Goal: Task Accomplishment & Management: Use online tool/utility

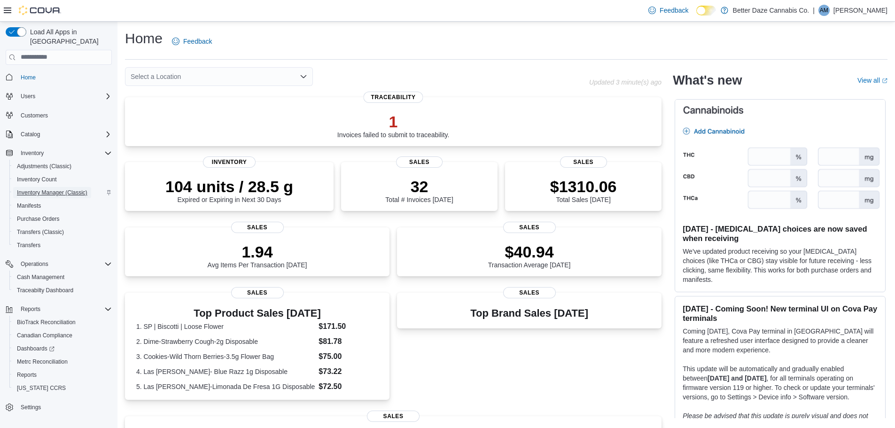
click at [69, 189] on span "Inventory Manager (Classic)" at bounding box center [52, 193] width 70 height 8
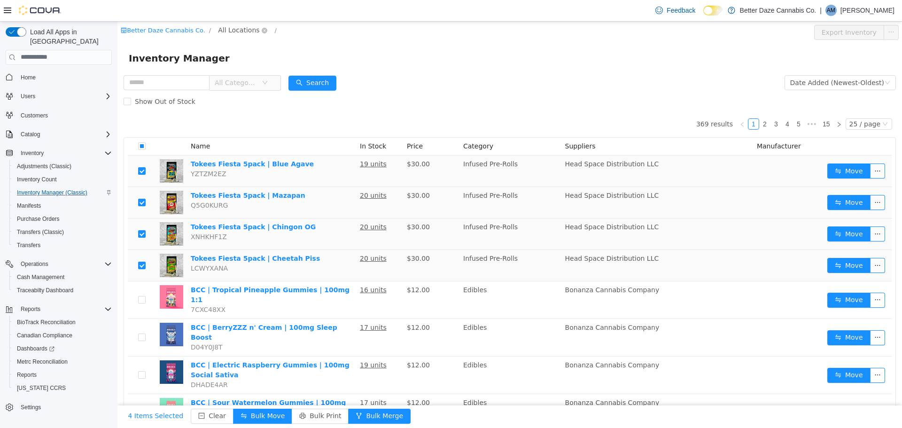
click at [236, 33] on span "All Locations" at bounding box center [238, 29] width 41 height 10
click at [241, 98] on span "Lovington" at bounding box center [246, 97] width 32 height 8
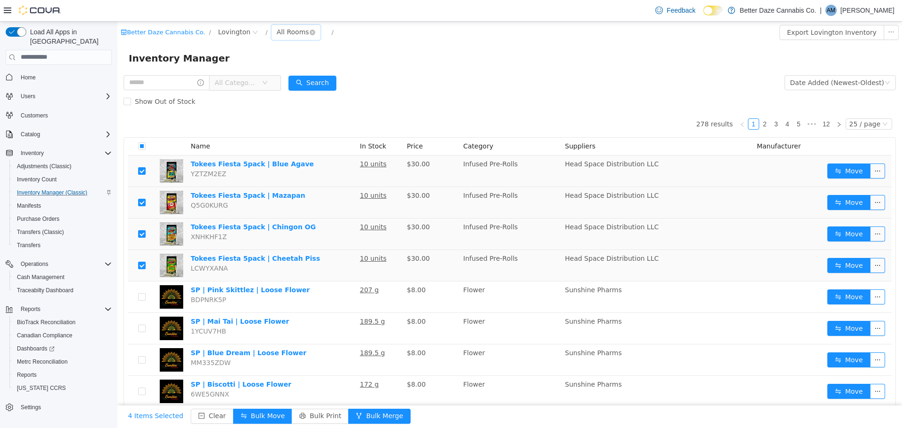
click at [277, 31] on div "All Rooms" at bounding box center [293, 31] width 32 height 14
click at [280, 77] on li "Receiving Room" at bounding box center [288, 80] width 56 height 15
click at [234, 83] on span "All Categories" at bounding box center [236, 82] width 43 height 9
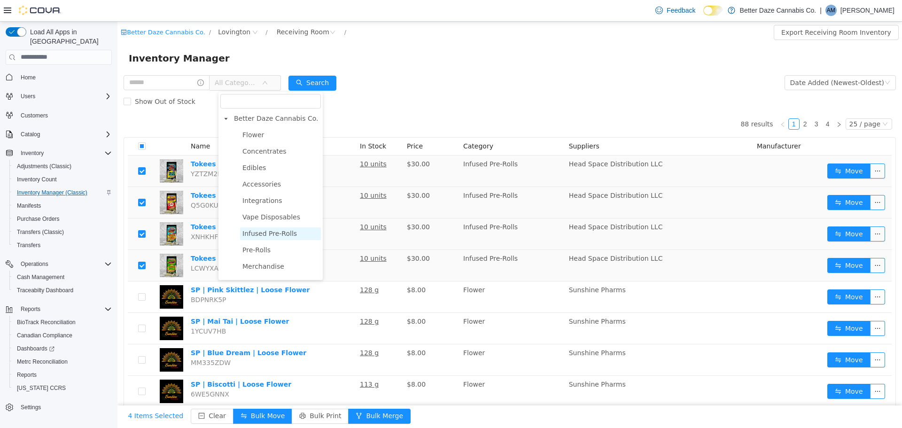
click at [273, 237] on span "Infused Pre-Rolls" at bounding box center [269, 233] width 55 height 8
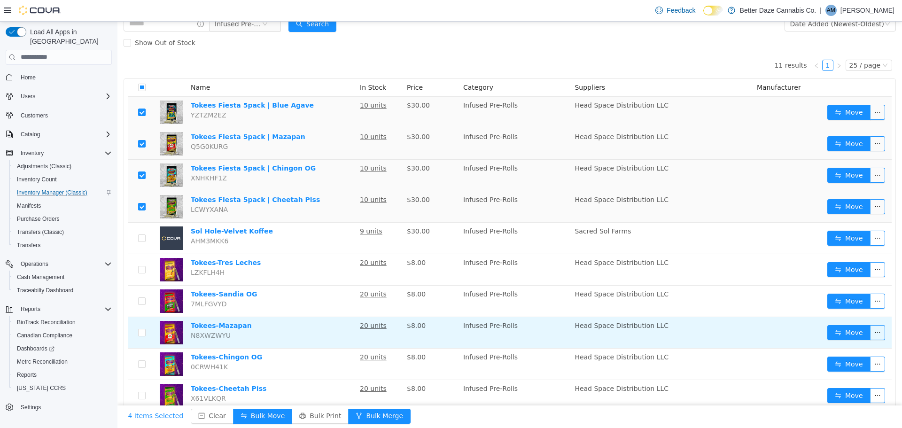
scroll to position [101, 0]
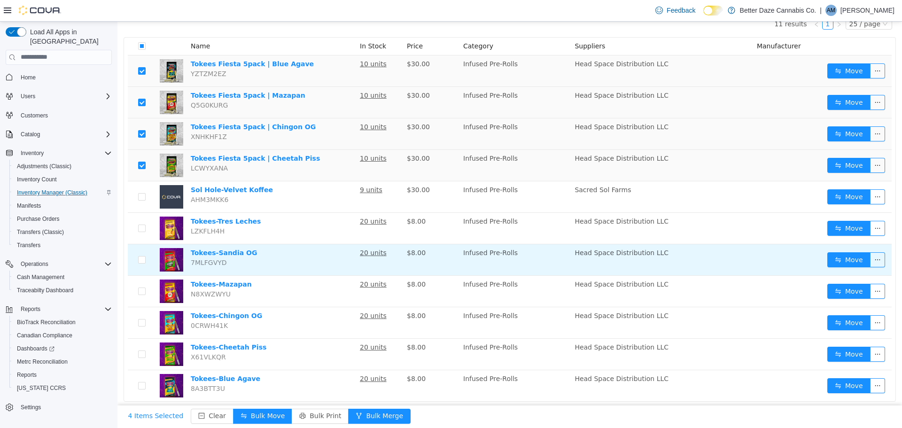
drag, startPoint x: 147, startPoint y: 224, endPoint x: 148, endPoint y: 243, distance: 19.3
click at [147, 224] on td at bounding box center [142, 227] width 28 height 31
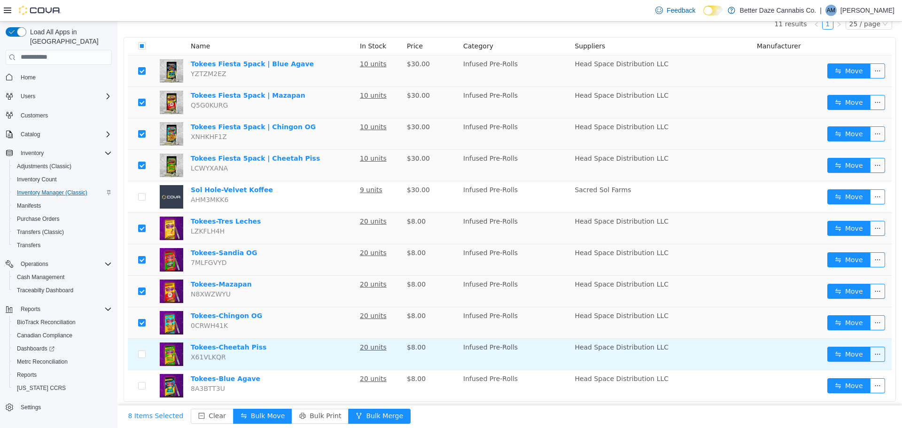
click at [146, 359] on td at bounding box center [142, 353] width 28 height 31
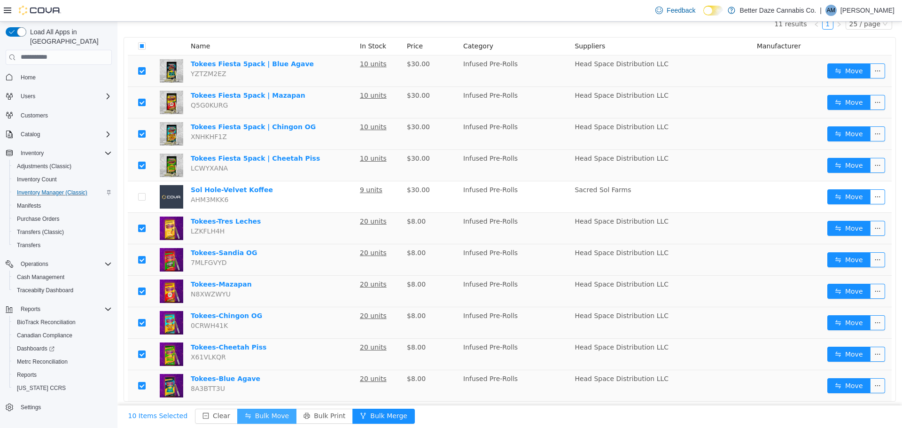
click at [247, 417] on button "Bulk Move" at bounding box center [266, 415] width 59 height 15
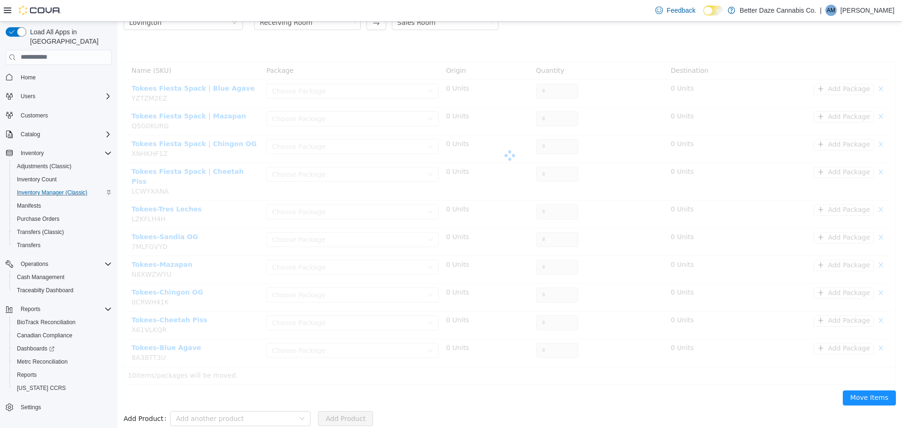
scroll to position [56, 0]
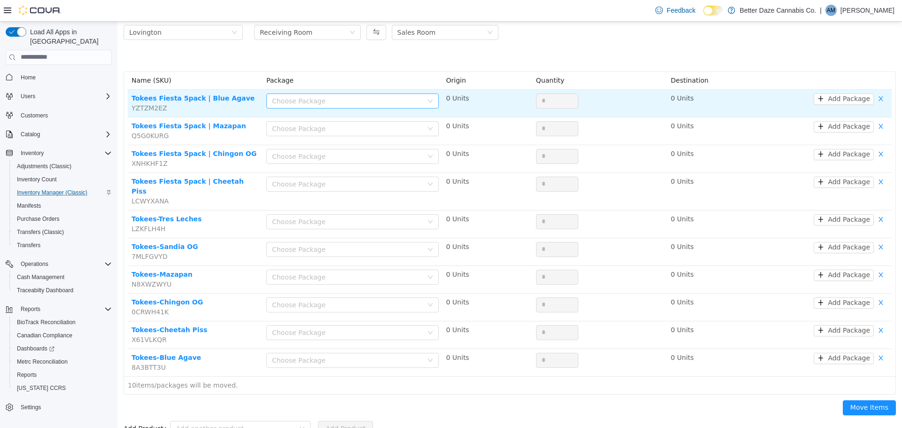
click at [335, 95] on td "Choose Package" at bounding box center [353, 103] width 180 height 28
click at [334, 98] on div "Choose Package" at bounding box center [347, 100] width 151 height 9
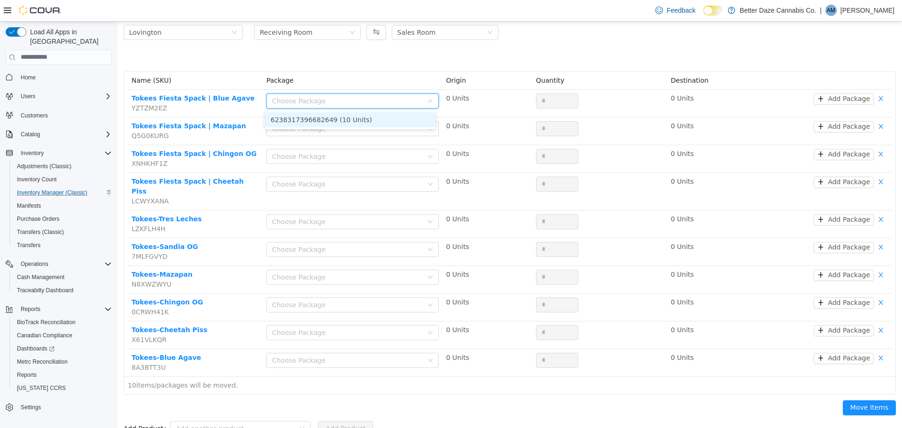
click at [342, 124] on li "6238317396682649 (10 Units)" at bounding box center [350, 119] width 171 height 15
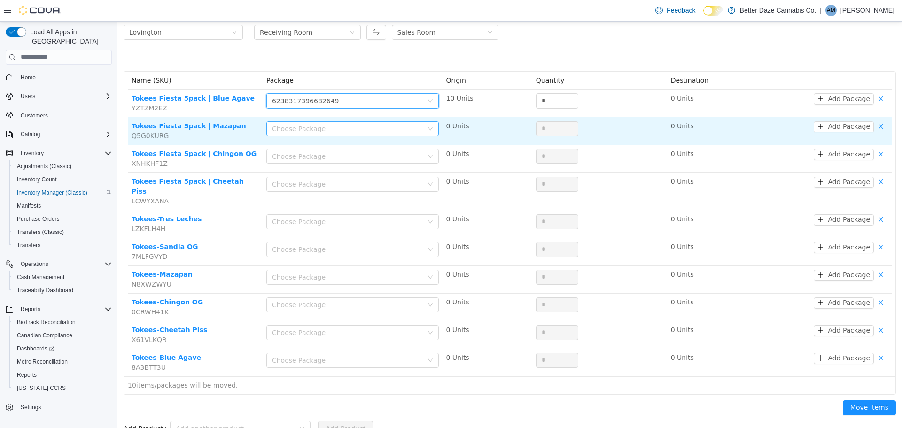
click at [342, 130] on div "Choose Package" at bounding box center [347, 128] width 151 height 9
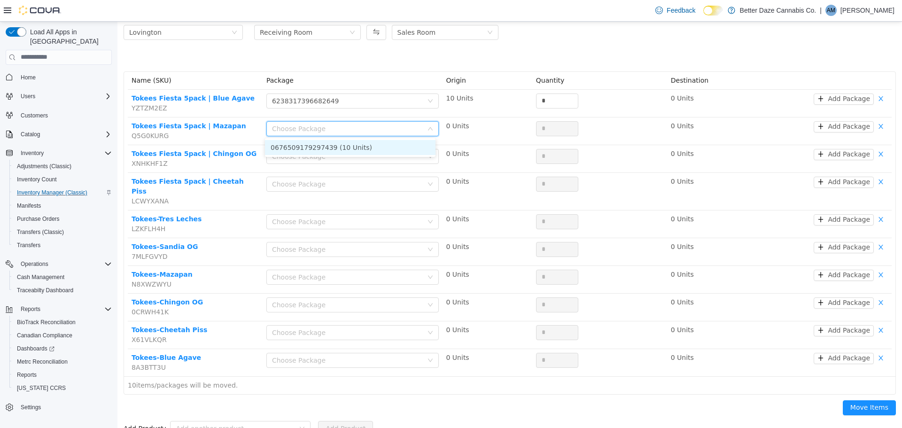
click at [338, 147] on li "0676509179297439 (10 Units)" at bounding box center [350, 147] width 171 height 15
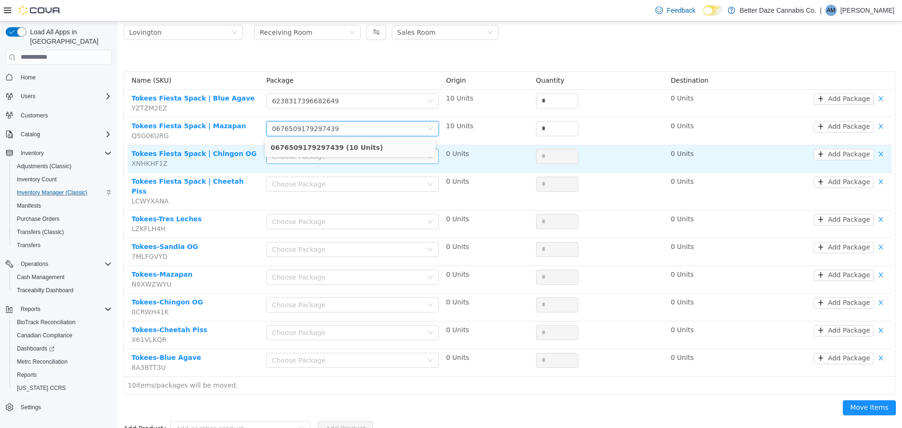
click at [339, 146] on td "Choose Package" at bounding box center [353, 159] width 180 height 28
click at [344, 154] on div "Choose Package" at bounding box center [347, 155] width 151 height 9
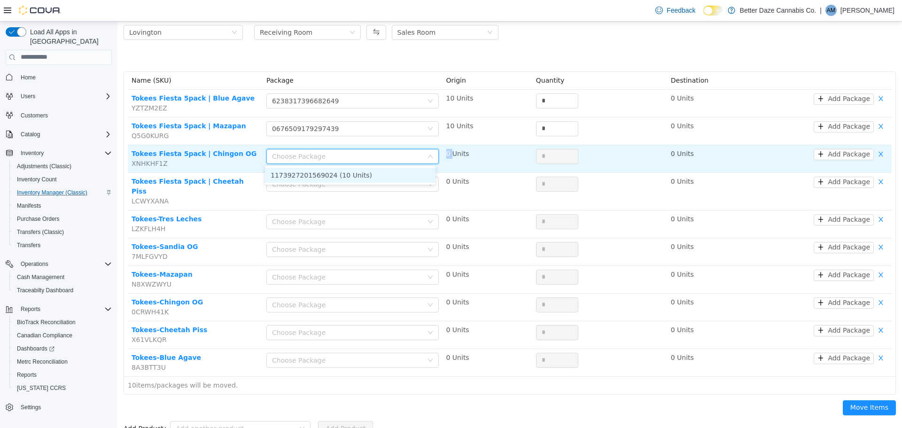
click at [342, 171] on li "1173927201569024 (10 Units)" at bounding box center [350, 174] width 171 height 15
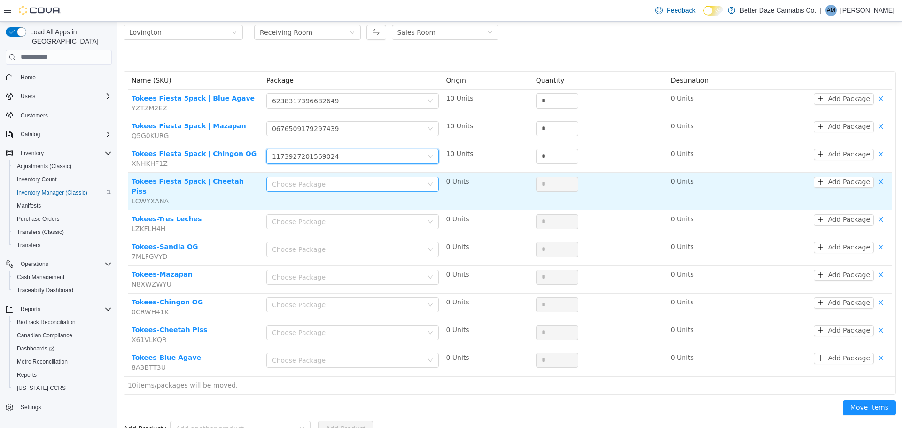
click at [339, 179] on div "Choose Package" at bounding box center [347, 183] width 151 height 9
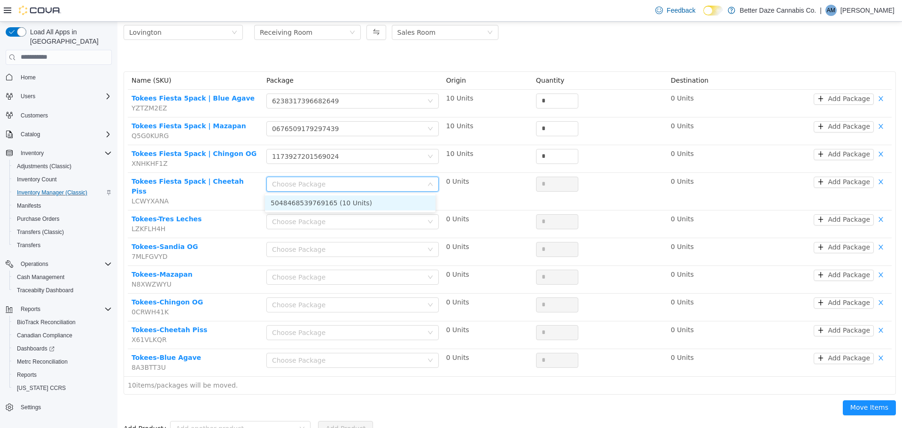
click at [339, 197] on li "5048468539769165 (10 Units)" at bounding box center [350, 202] width 171 height 15
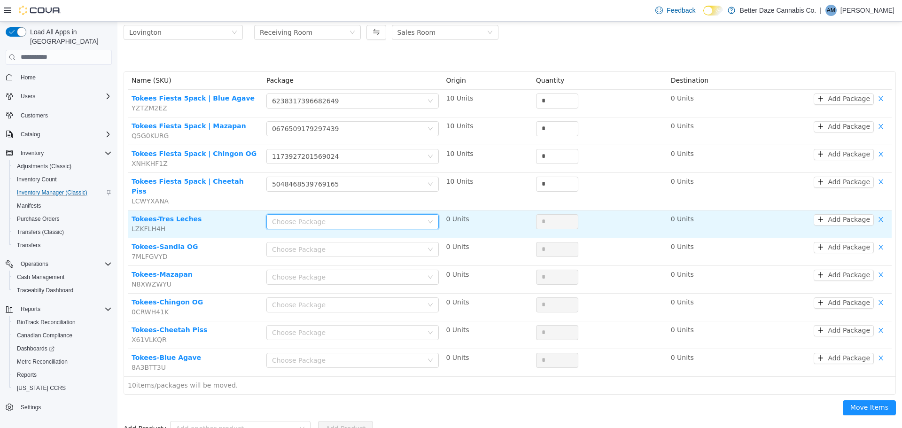
drag, startPoint x: 338, startPoint y: 206, endPoint x: 336, endPoint y: 220, distance: 14.2
click at [338, 214] on div "Choose Package" at bounding box center [349, 221] width 155 height 14
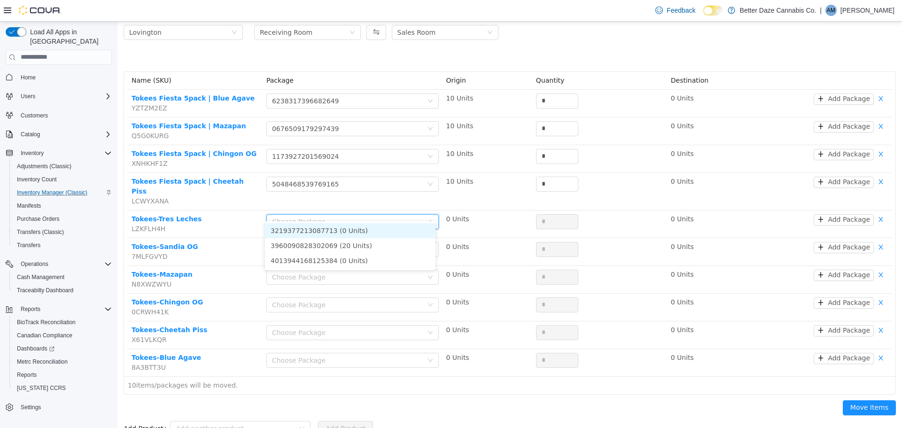
click at [335, 222] on ul "3219377213087713 (0 Units) 3960090828302069 (20 Units) 4013944168125384 (0 Unit…" at bounding box center [350, 245] width 171 height 49
click at [336, 244] on li "3960090828302069 (20 Units)" at bounding box center [350, 245] width 171 height 15
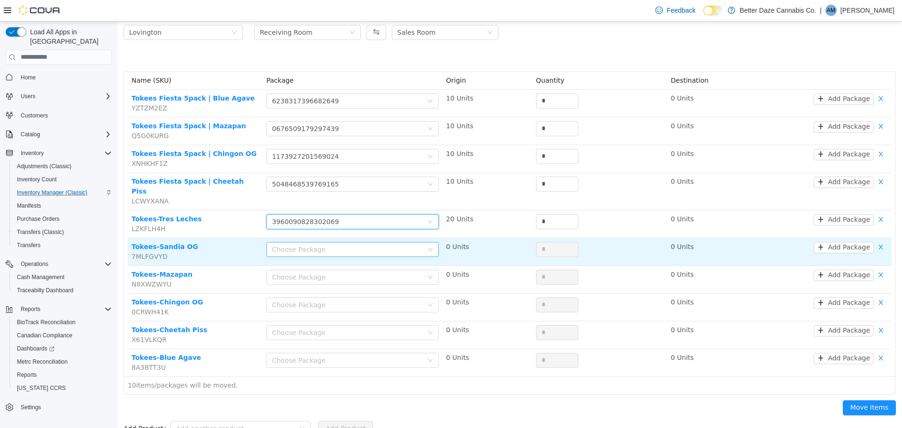
click at [332, 244] on div "Choose Package" at bounding box center [347, 248] width 151 height 9
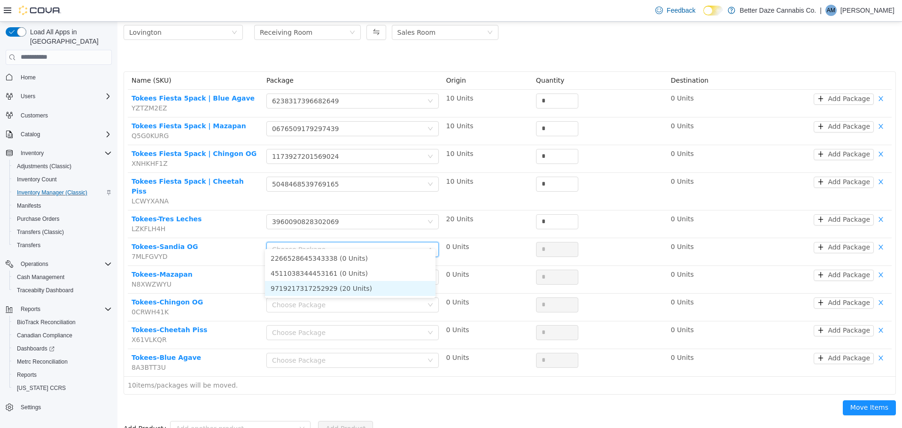
click at [333, 287] on li "9719217317252929 (20 Units)" at bounding box center [350, 288] width 171 height 15
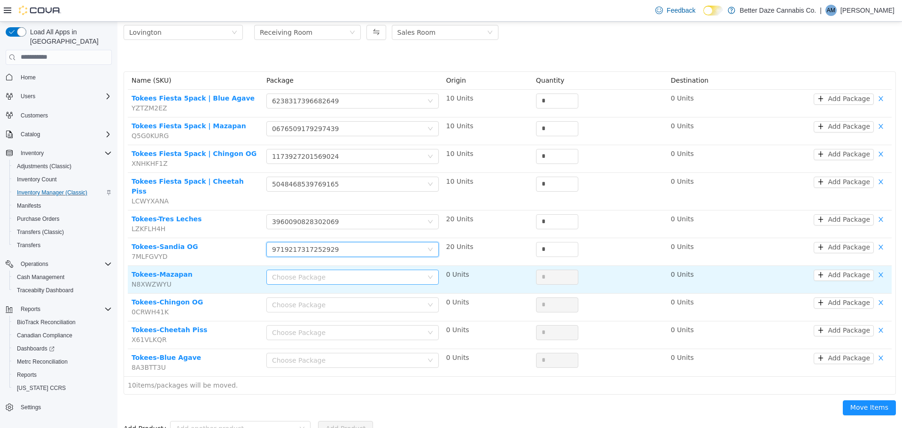
click at [337, 272] on div "Choose Package" at bounding box center [347, 276] width 151 height 9
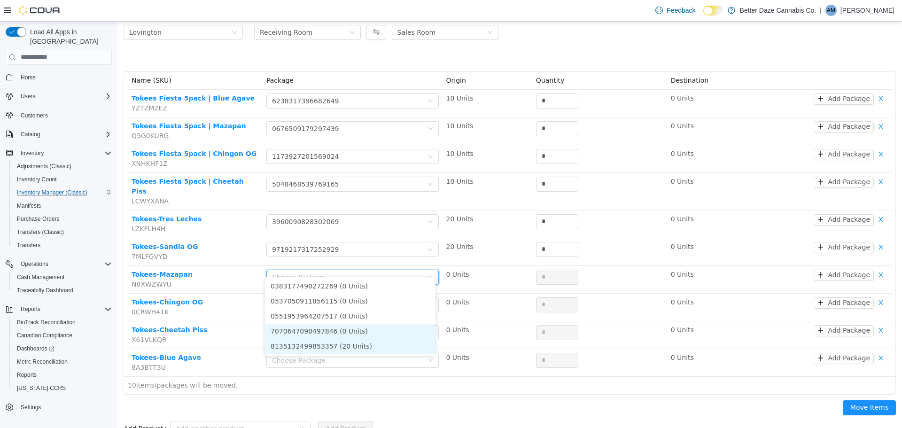
drag, startPoint x: 340, startPoint y: 346, endPoint x: 330, endPoint y: 328, distance: 20.2
click at [338, 345] on li "8135132499853357 (20 Units)" at bounding box center [350, 345] width 171 height 15
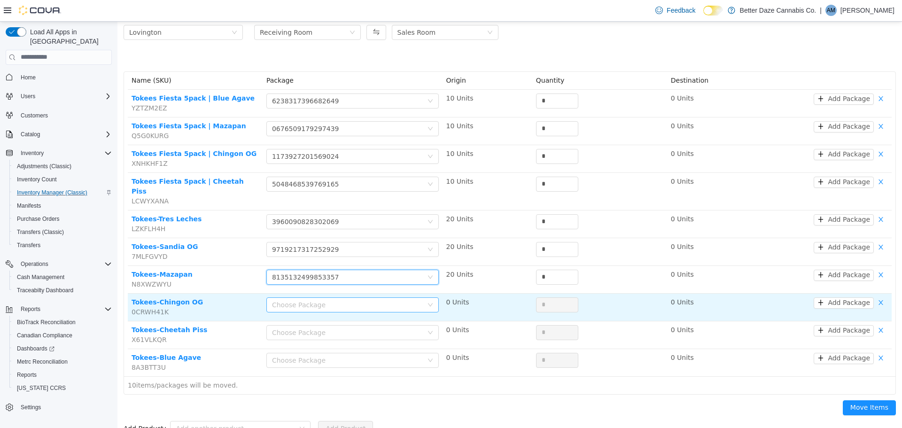
click at [357, 300] on div "Choose Package" at bounding box center [347, 304] width 151 height 9
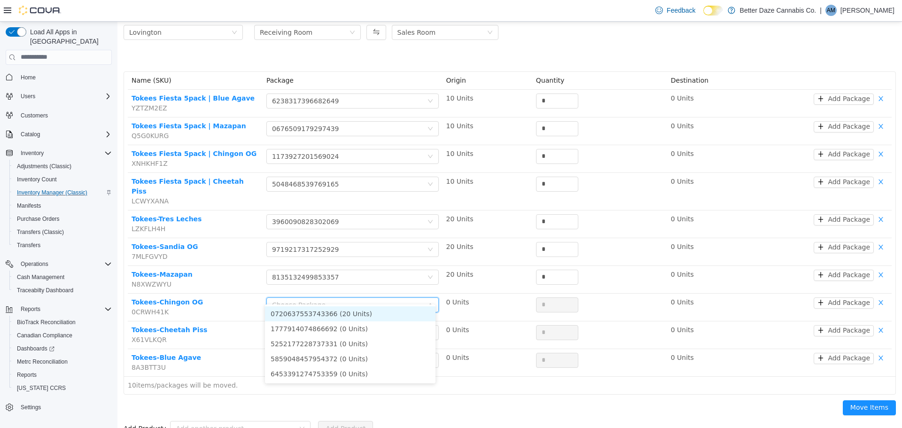
click at [361, 318] on li "0720637553743366 (20 Units)" at bounding box center [350, 313] width 171 height 15
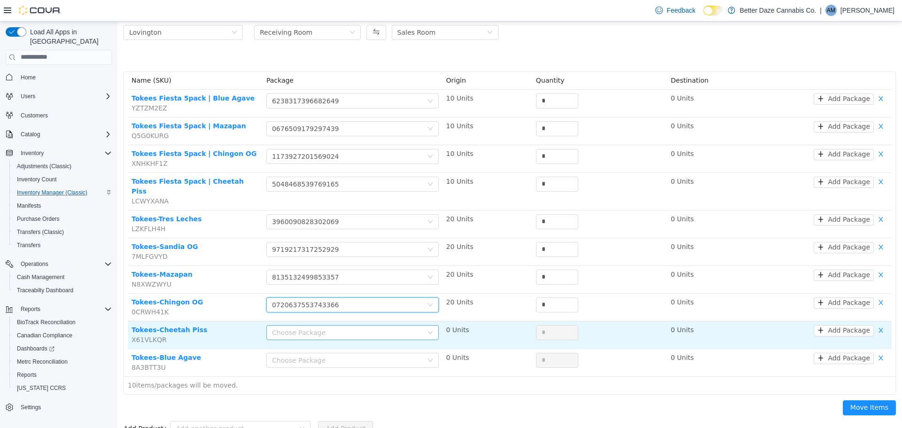
click at [362, 327] on div "Choose Package" at bounding box center [347, 331] width 151 height 9
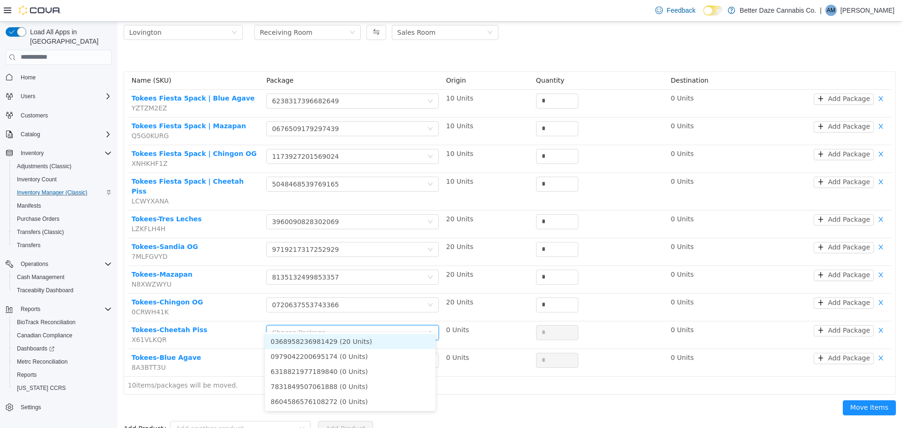
click at [357, 339] on li "0368958236981429 (20 Units)" at bounding box center [350, 341] width 171 height 15
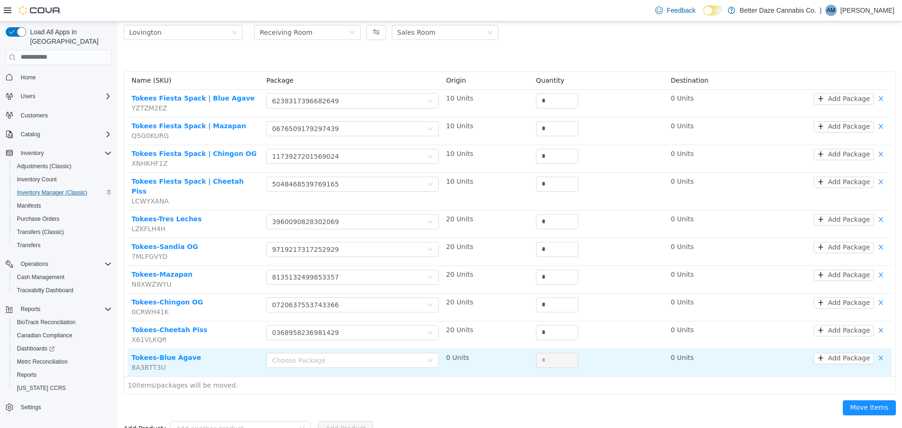
click at [359, 349] on td "Choose Package" at bounding box center [353, 362] width 180 height 27
click at [361, 355] on div "Choose Package" at bounding box center [347, 359] width 151 height 9
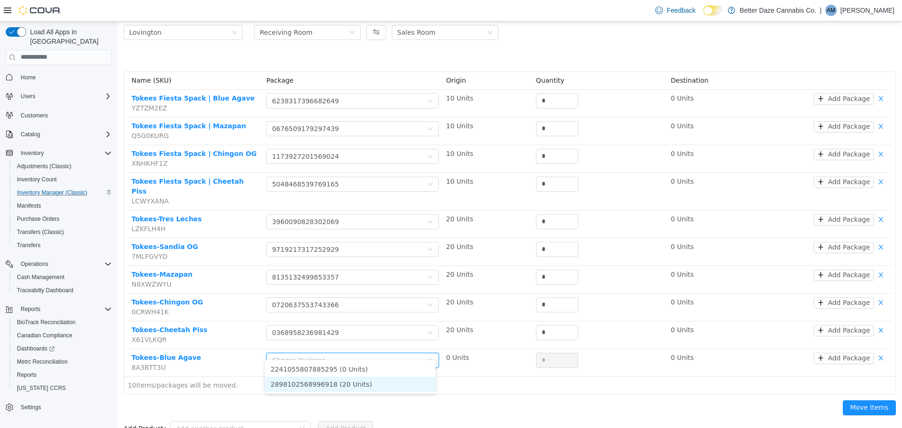
click at [354, 379] on li "2898102568996918 (20 Units)" at bounding box center [350, 383] width 171 height 15
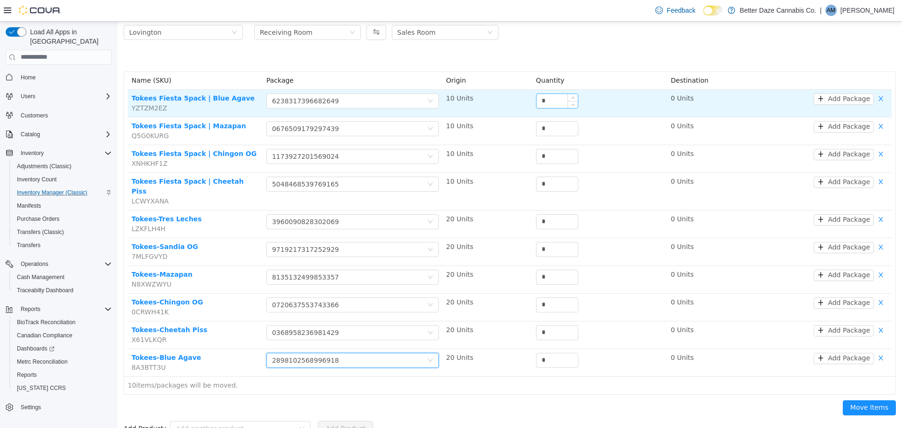
click at [554, 102] on input "*" at bounding box center [557, 101] width 41 height 14
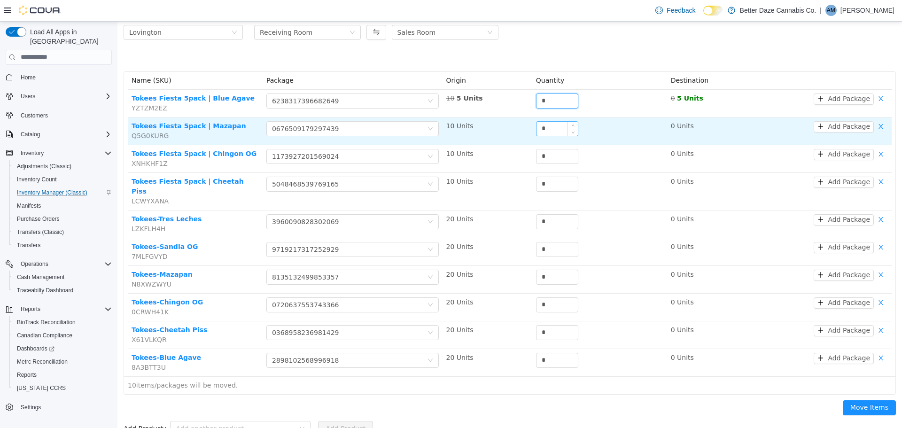
type input "*"
click at [545, 122] on input "*" at bounding box center [557, 128] width 41 height 14
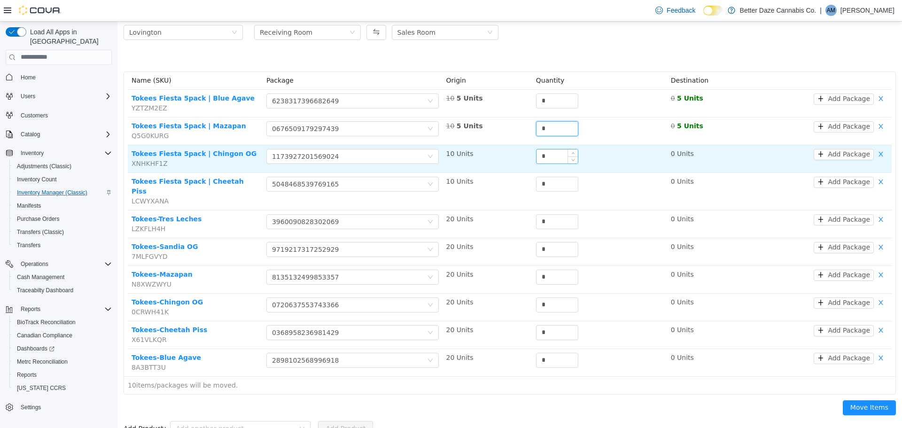
type input "*"
click at [552, 151] on input "*" at bounding box center [557, 156] width 41 height 14
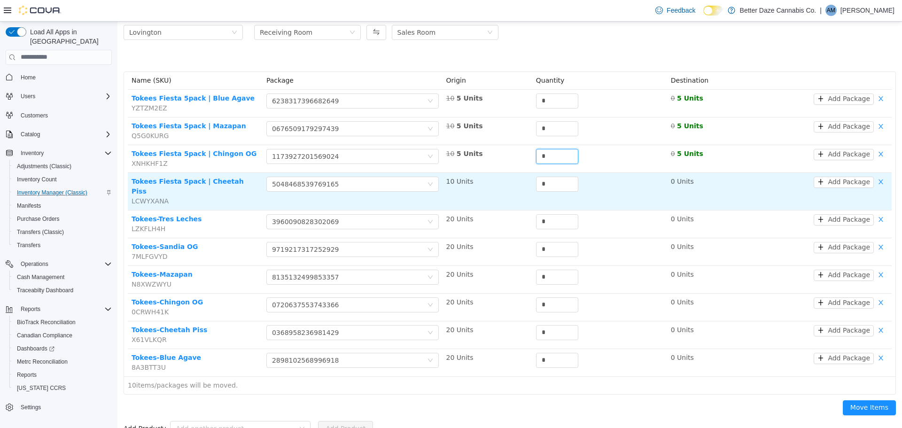
type input "*"
drag, startPoint x: 544, startPoint y: 175, endPoint x: 543, endPoint y: 182, distance: 6.6
click at [543, 175] on td "*" at bounding box center [599, 191] width 135 height 38
click at [541, 186] on input "*" at bounding box center [557, 184] width 41 height 14
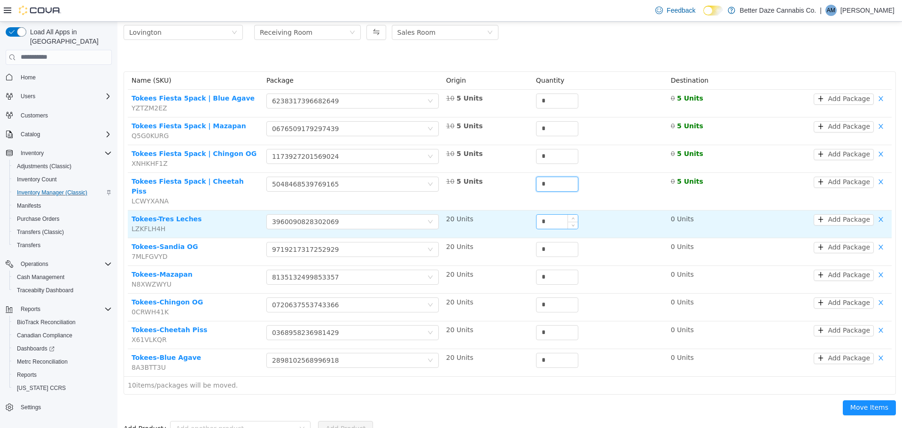
type input "*"
click at [547, 214] on input "*" at bounding box center [557, 221] width 41 height 14
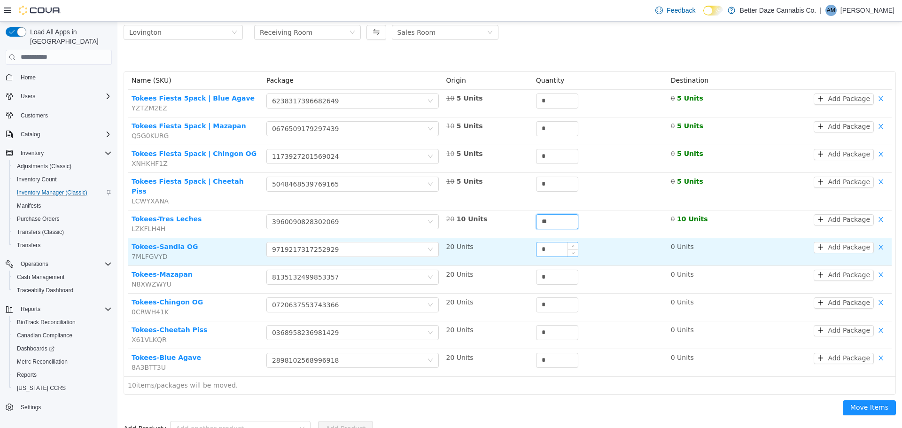
type input "**"
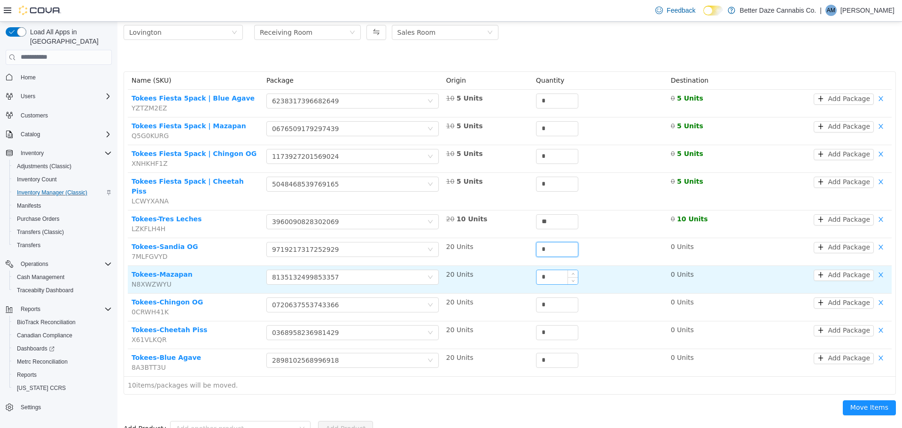
drag, startPoint x: 548, startPoint y: 239, endPoint x: 548, endPoint y: 262, distance: 23.0
click at [548, 242] on input "*" at bounding box center [557, 249] width 41 height 14
type input "**"
click at [546, 273] on input "*" at bounding box center [557, 277] width 41 height 14
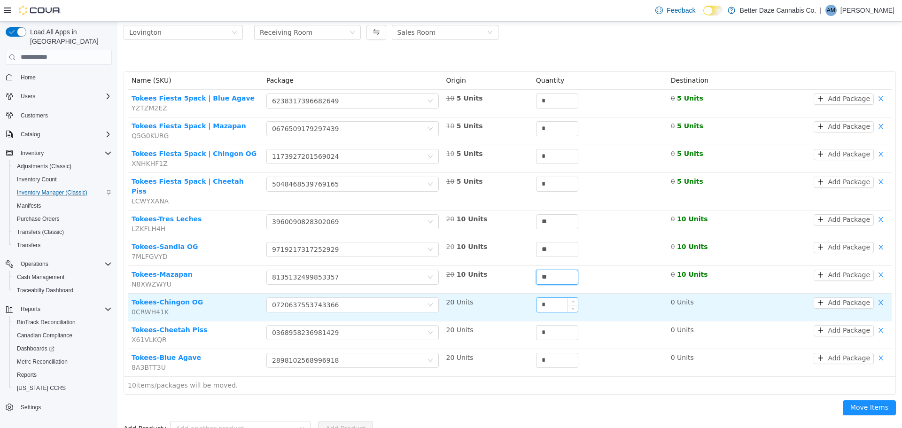
type input "**"
click at [548, 297] on input "*" at bounding box center [557, 304] width 41 height 14
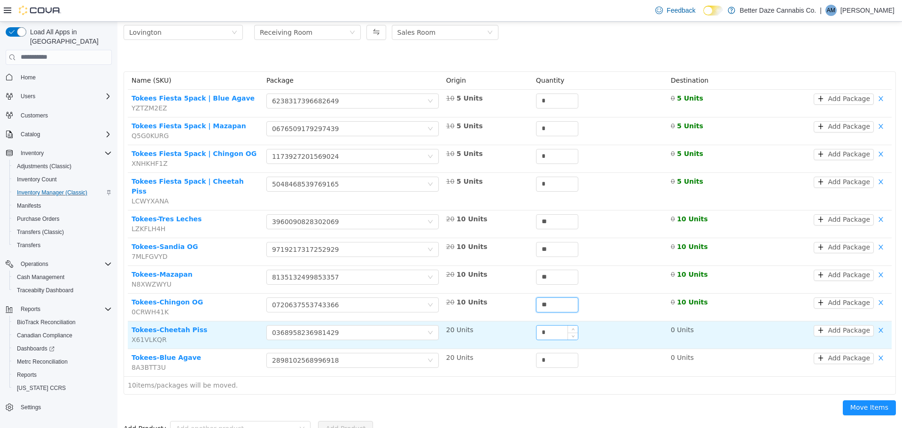
type input "**"
drag, startPoint x: 551, startPoint y: 323, endPoint x: 562, endPoint y: 332, distance: 14.0
click at [550, 325] on input "*" at bounding box center [557, 332] width 41 height 14
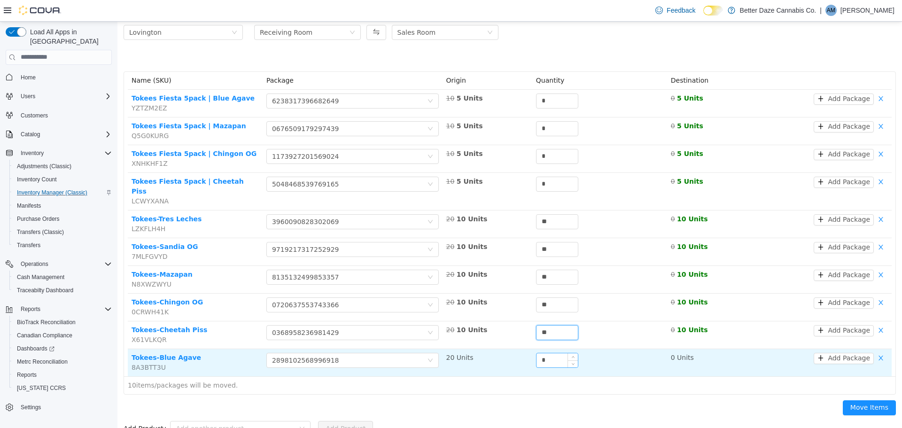
type input "**"
click at [551, 353] on input "*" at bounding box center [557, 360] width 41 height 14
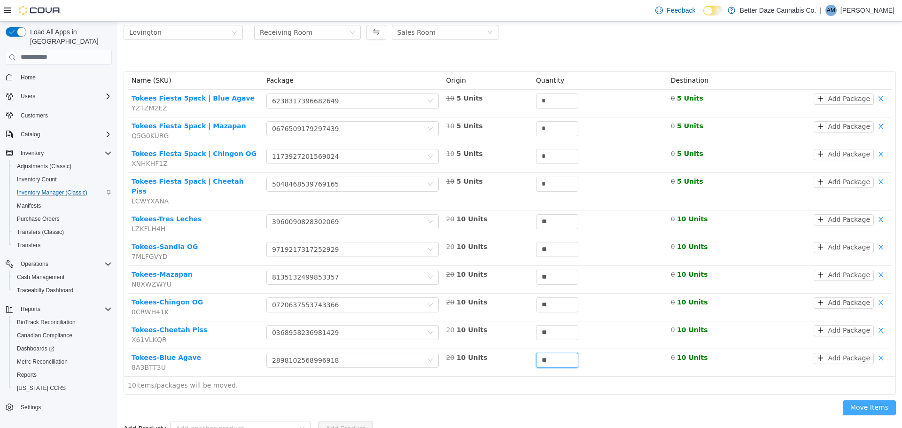
type input "**"
click at [885, 402] on button "Move Items" at bounding box center [869, 407] width 53 height 15
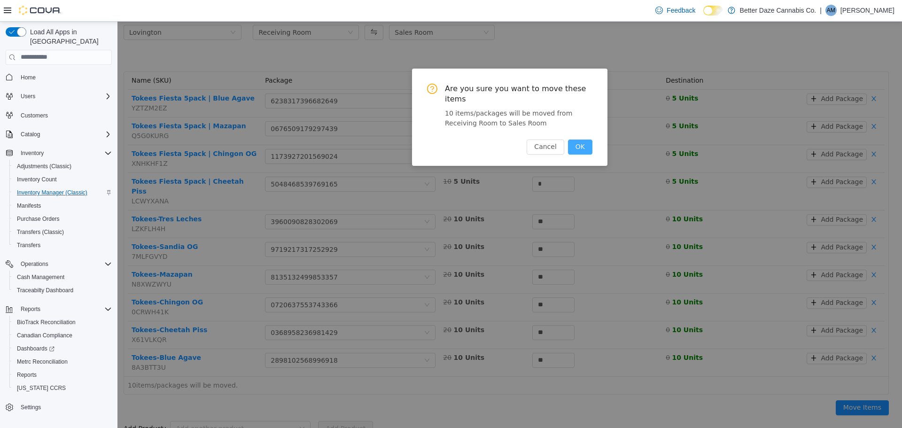
click at [592, 139] on button "OK" at bounding box center [580, 146] width 24 height 15
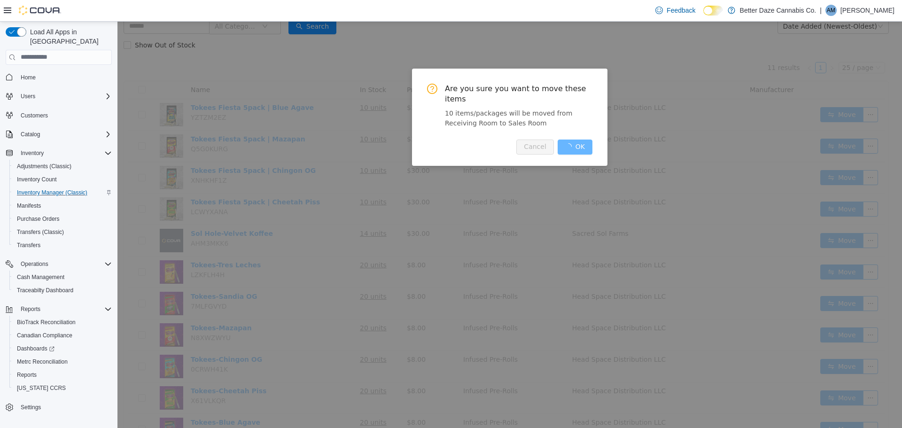
scroll to position [54, 0]
